Goal: Information Seeking & Learning: Check status

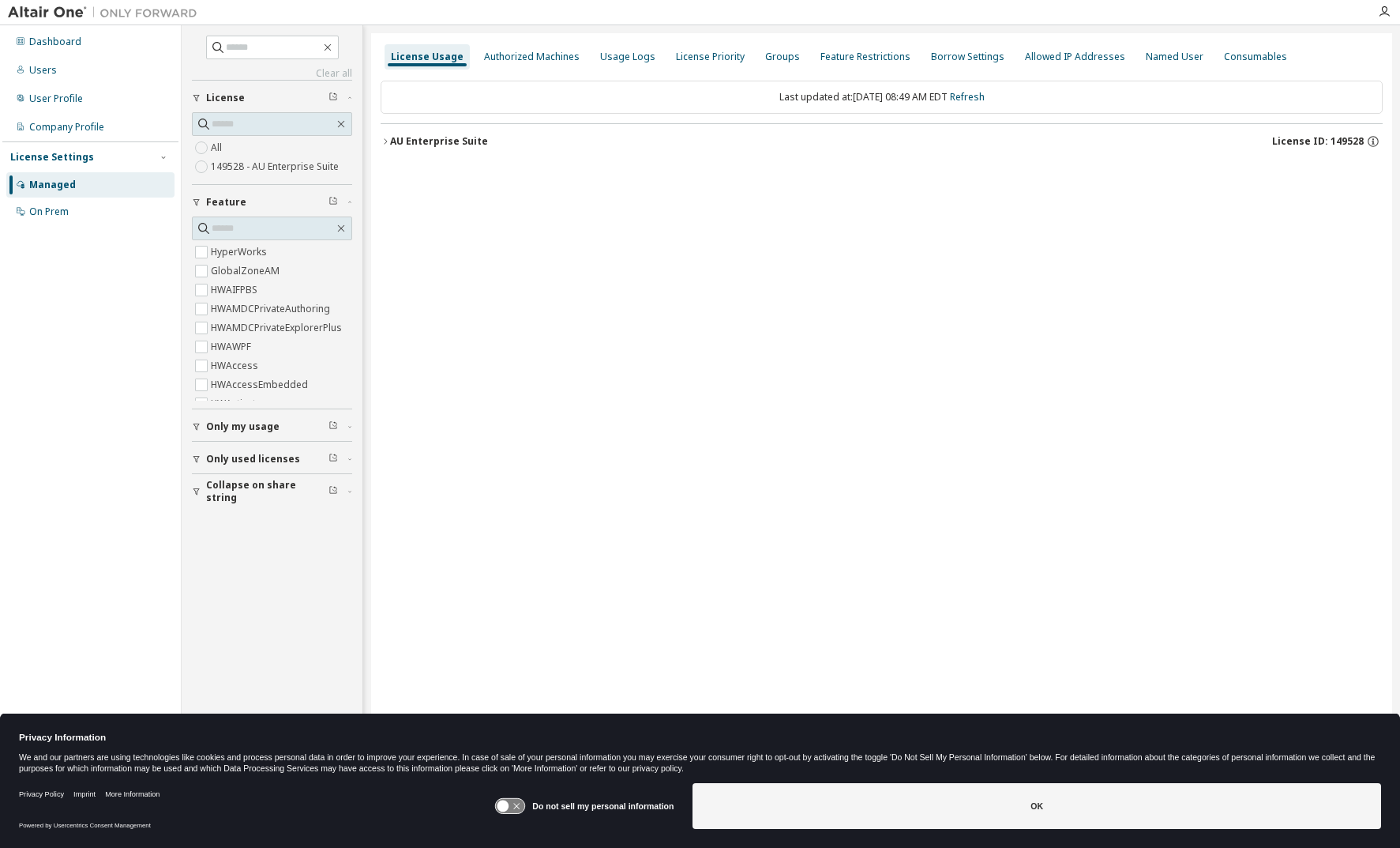
click at [508, 805] on icon at bounding box center [504, 807] width 12 height 12
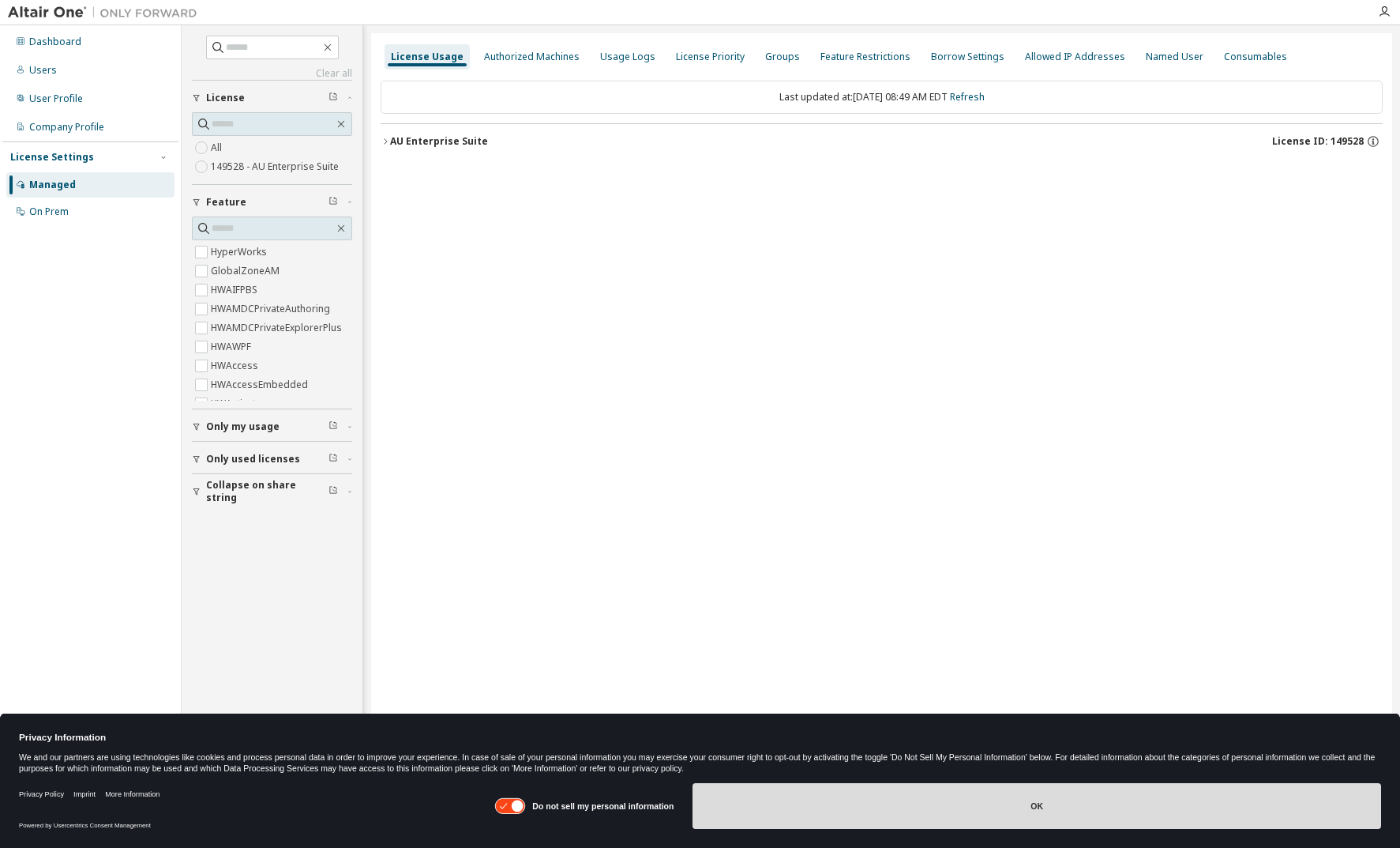
click at [1057, 797] on button "OK" at bounding box center [1037, 806] width 689 height 46
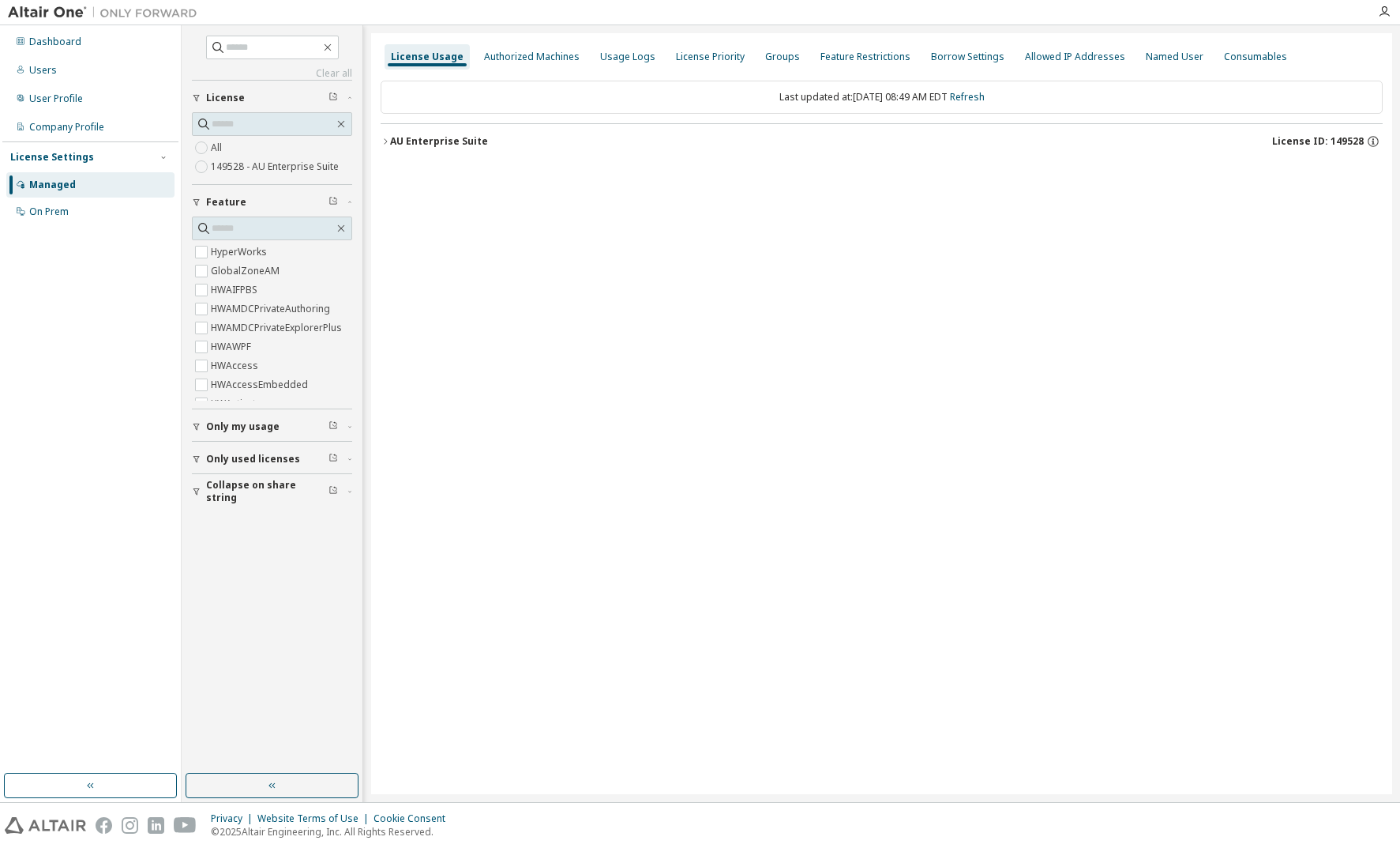
click at [385, 136] on icon "button" at bounding box center [385, 141] width 9 height 9
click at [388, 137] on icon "button" at bounding box center [385, 141] width 9 height 9
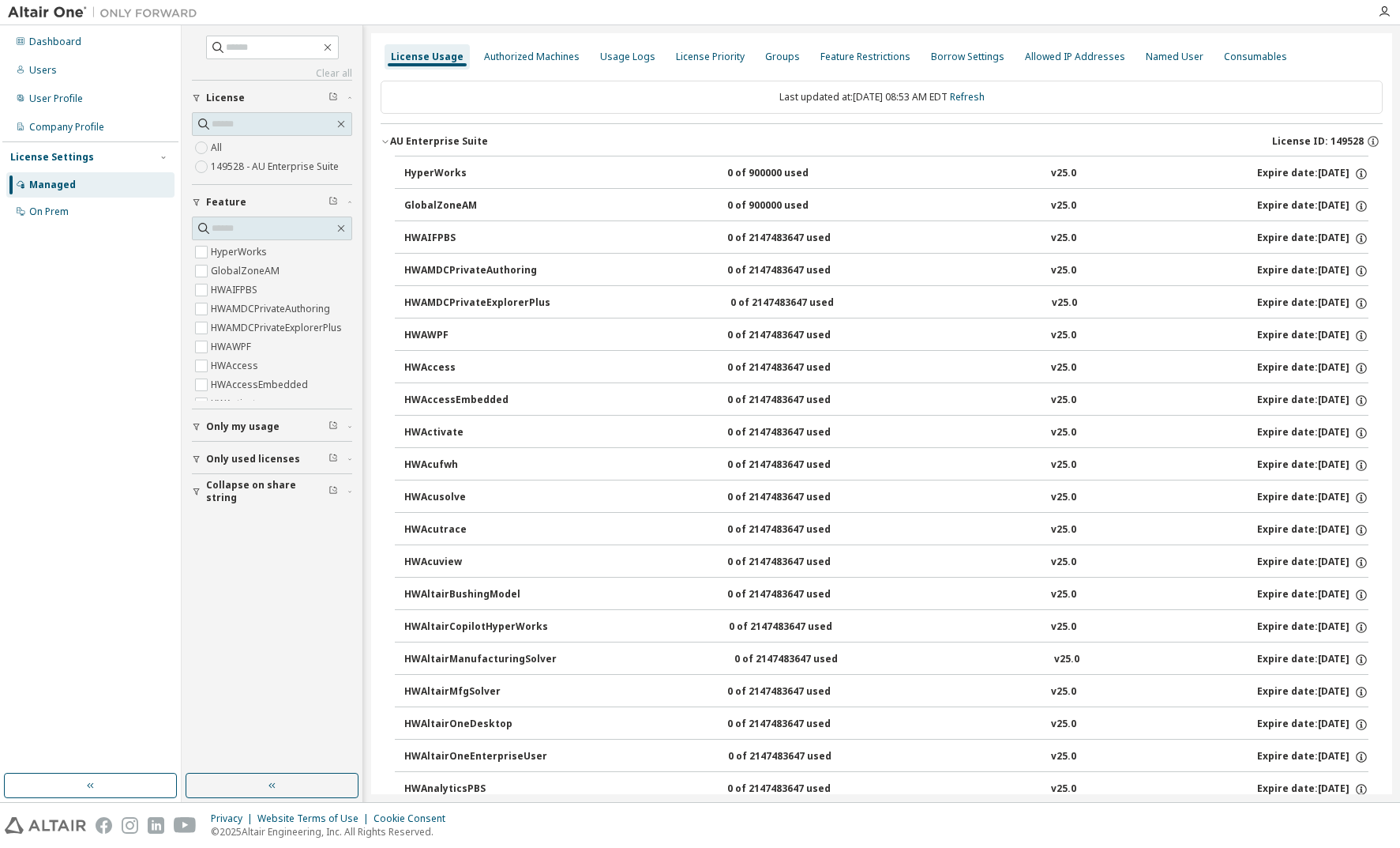
click at [596, 251] on button "HWAIFPBS 0 of 2147483647 used v25.0 Expire date: 2025-12-22" at bounding box center [886, 238] width 964 height 35
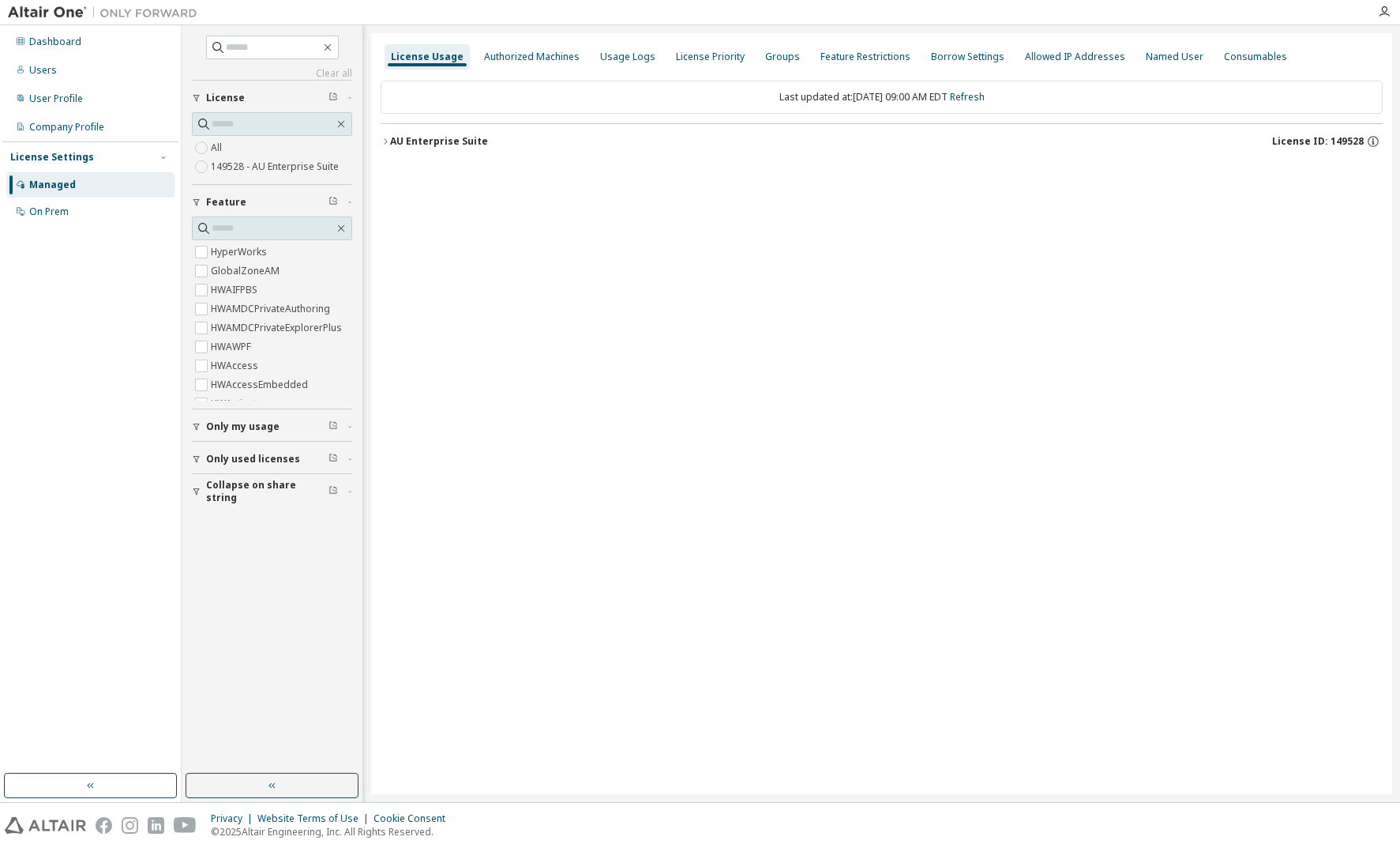
click at [387, 139] on icon "button" at bounding box center [385, 141] width 9 height 9
click at [388, 142] on icon "button" at bounding box center [385, 141] width 9 height 9
click at [386, 142] on icon "button" at bounding box center [385, 141] width 9 height 9
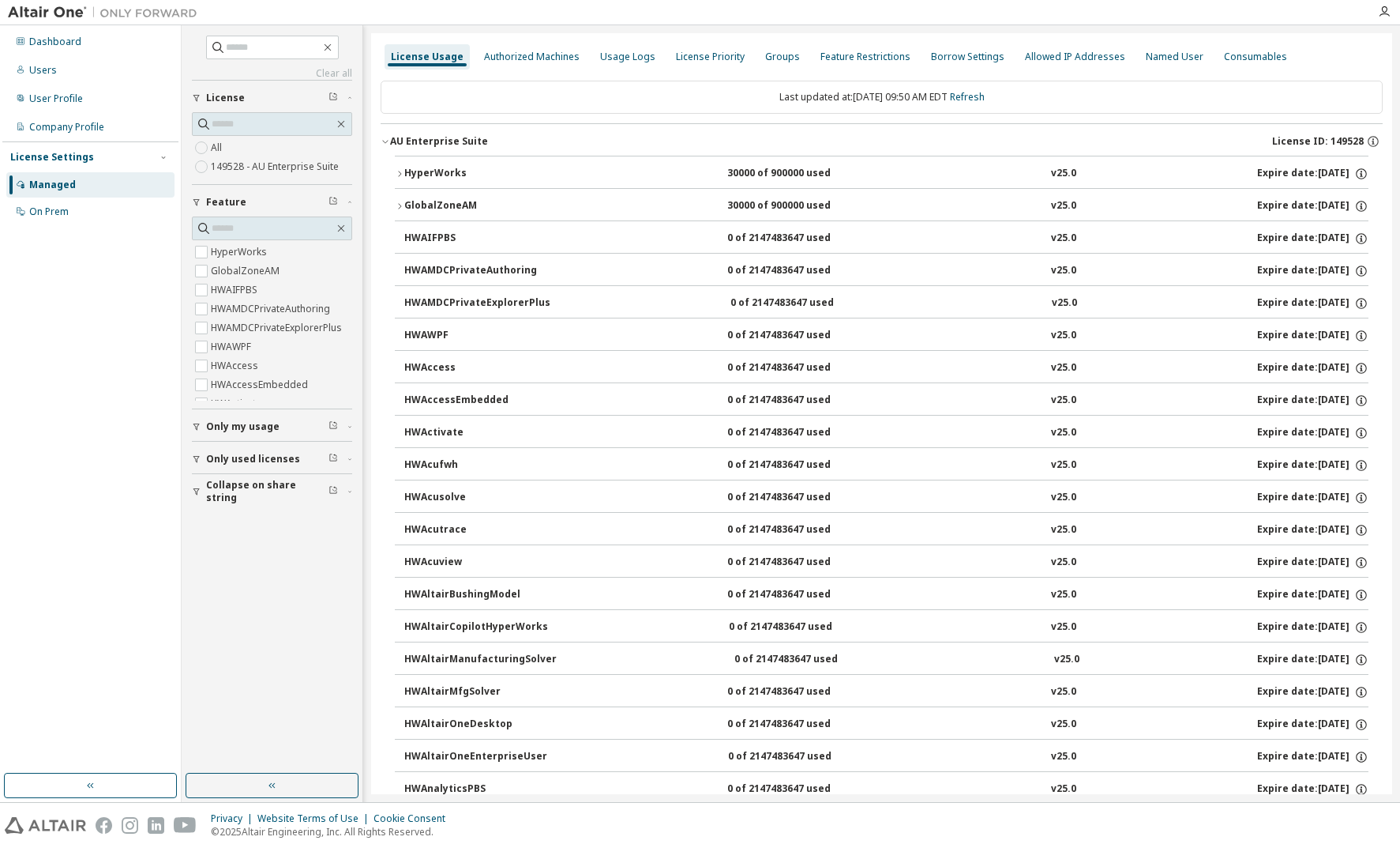
click at [731, 172] on div "30000 of 900000 used" at bounding box center [798, 174] width 142 height 14
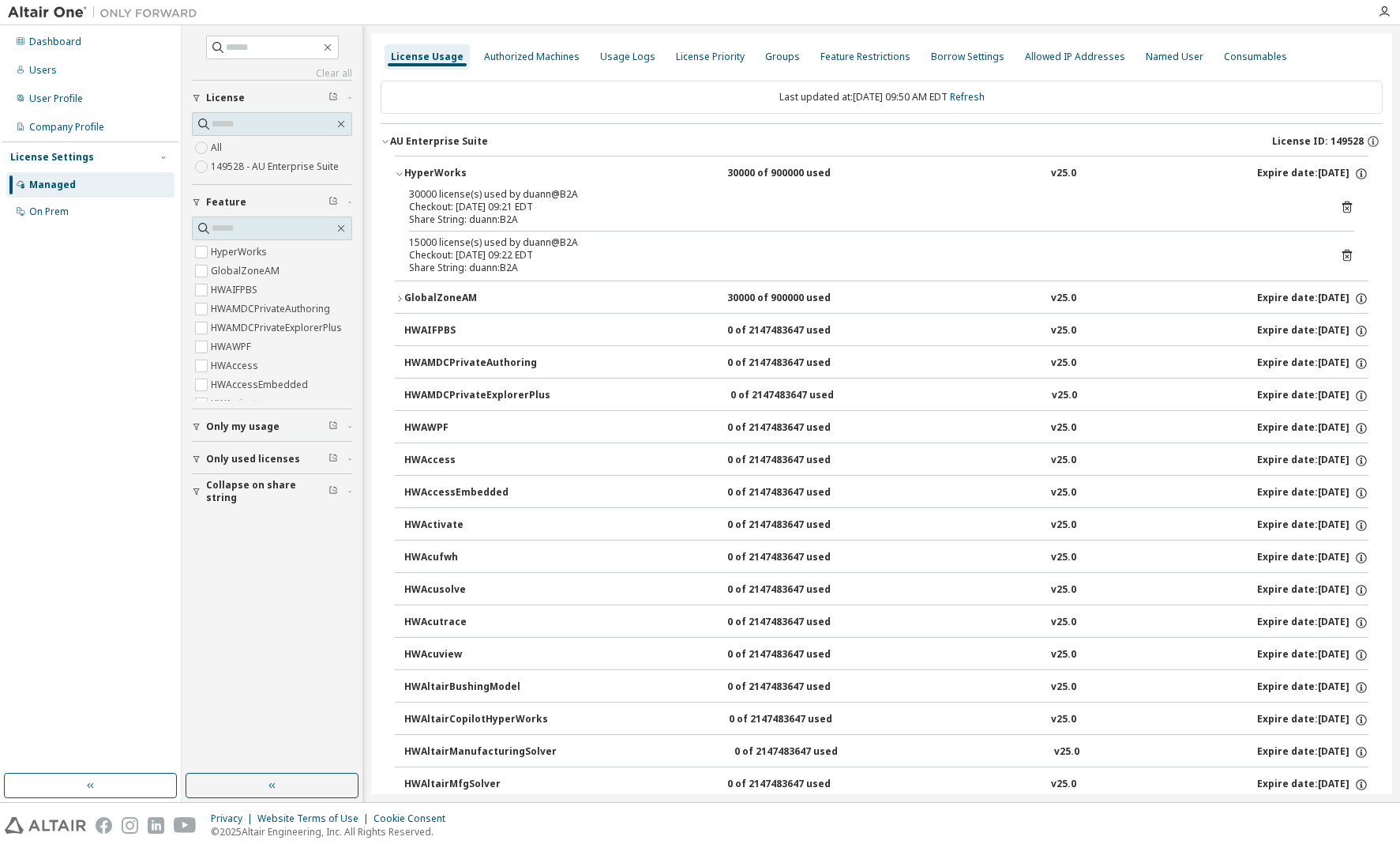
click at [402, 172] on icon "button" at bounding box center [400, 174] width 9 height 9
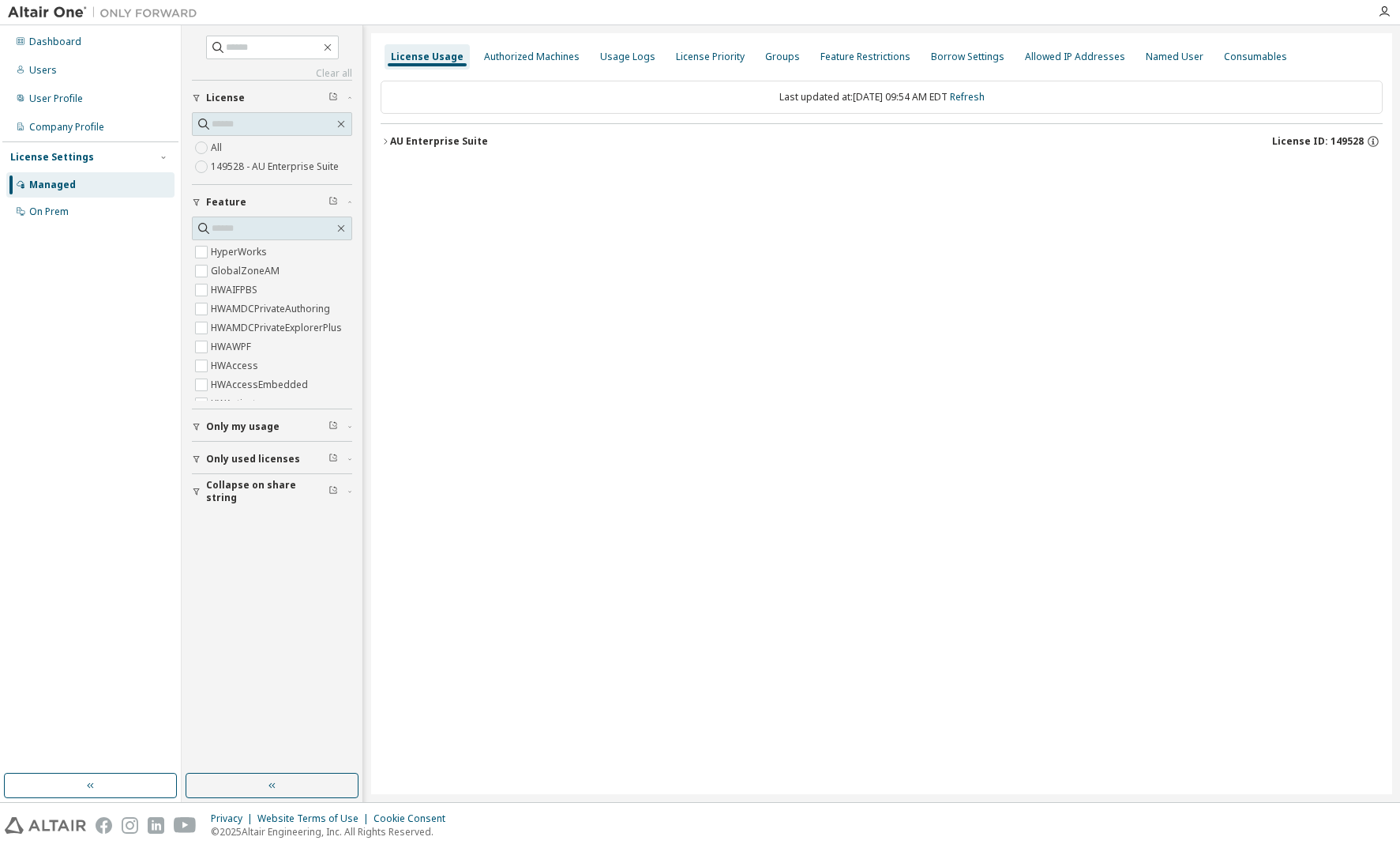
click at [385, 138] on icon "button" at bounding box center [386, 141] width 3 height 5
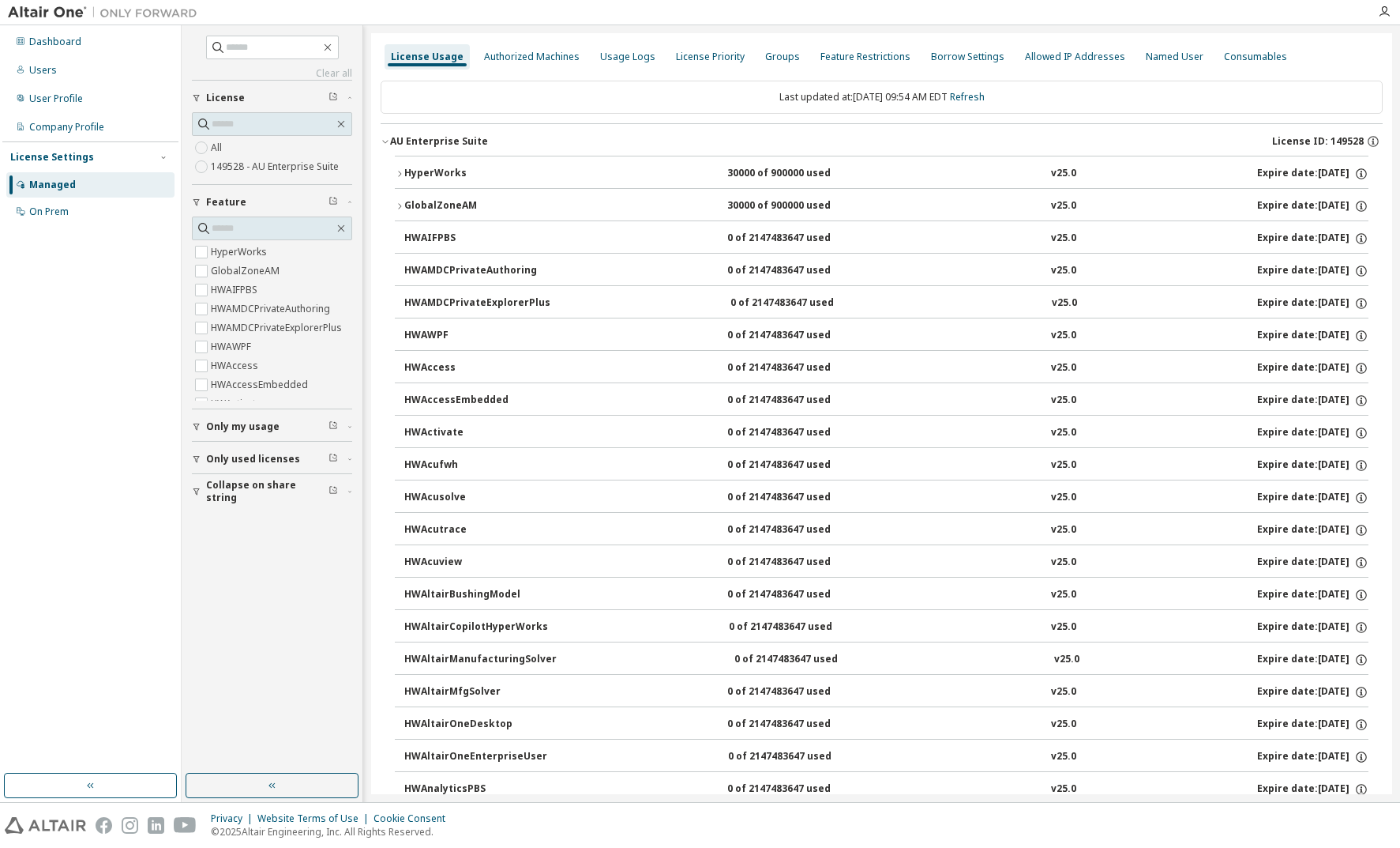
click at [385, 138] on icon "button" at bounding box center [385, 141] width 9 height 9
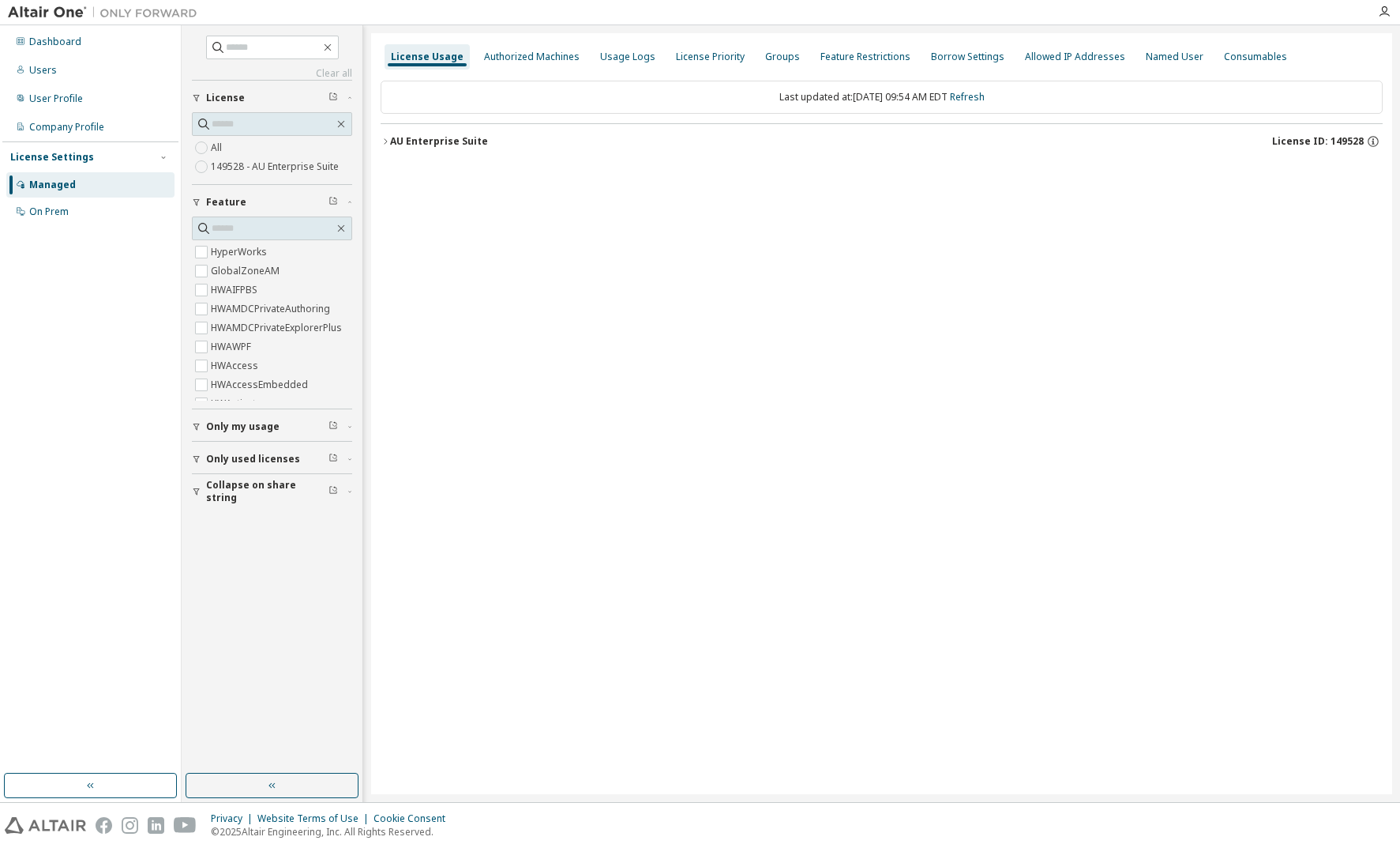
click at [385, 138] on icon "button" at bounding box center [386, 141] width 3 height 5
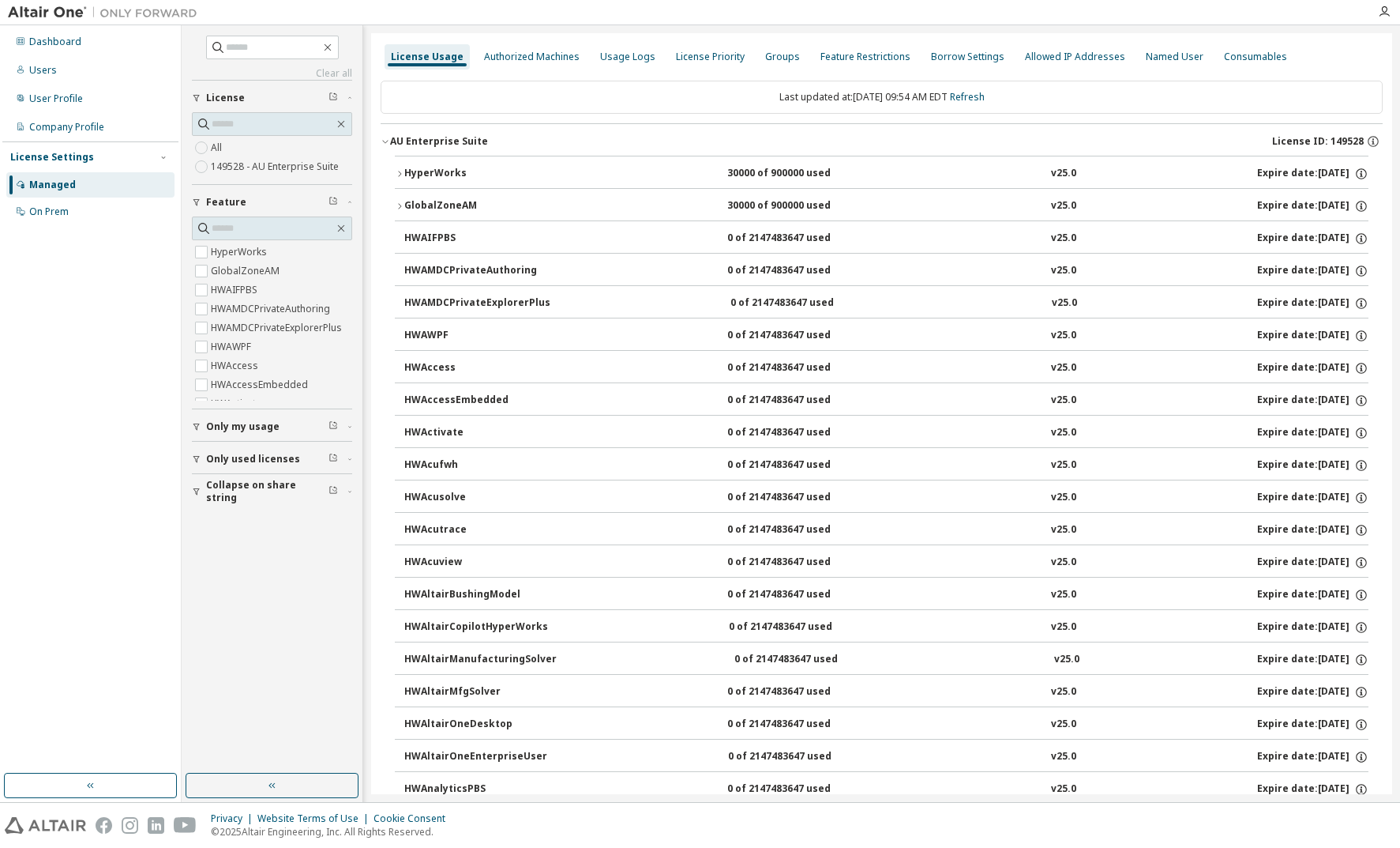
click at [595, 168] on div "HyperWorks 30000 of 900000 used v25.0 Expire date: [DATE]" at bounding box center [886, 174] width 964 height 14
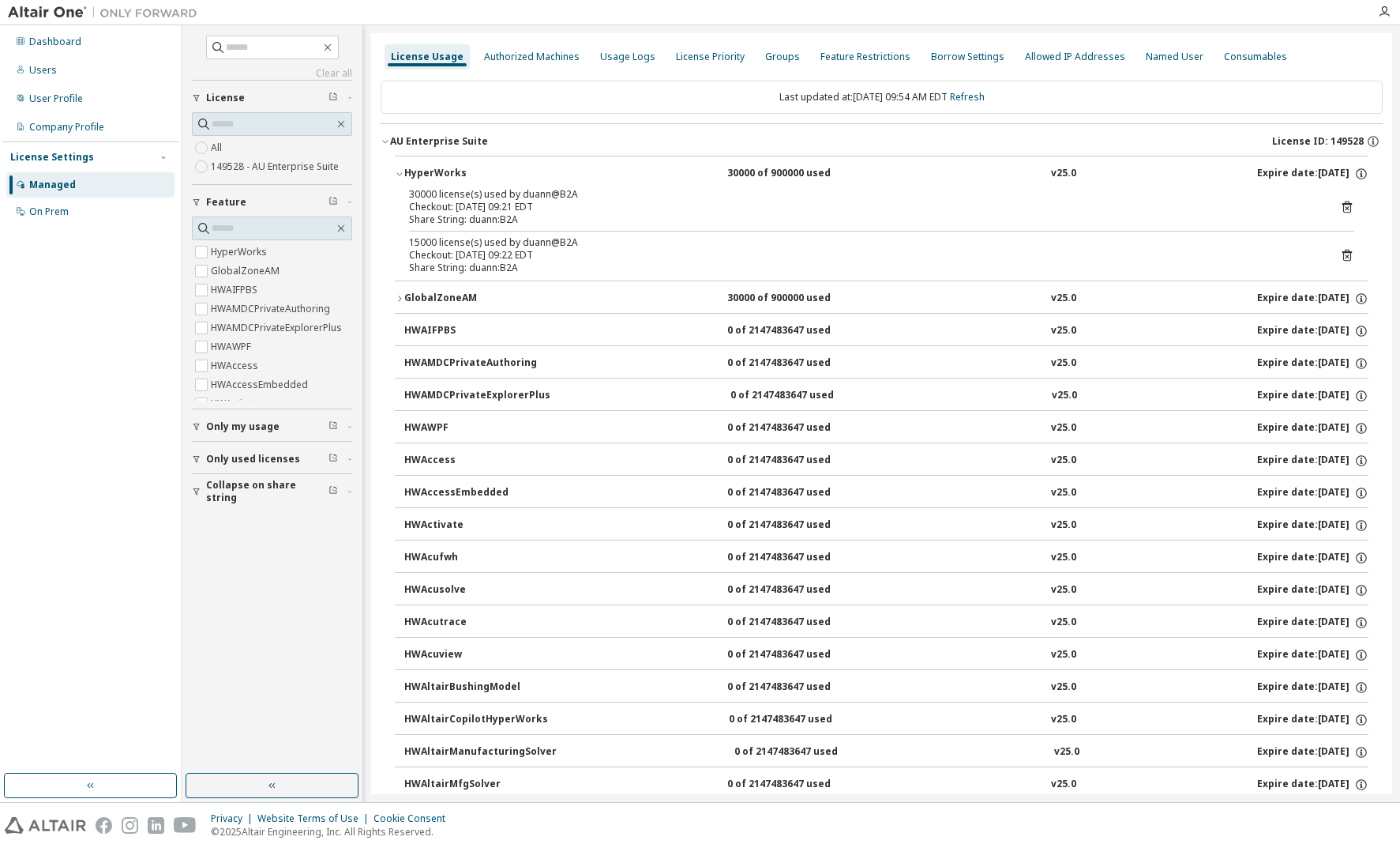
click at [396, 170] on icon "button" at bounding box center [400, 174] width 9 height 9
